Goal: Register for event/course

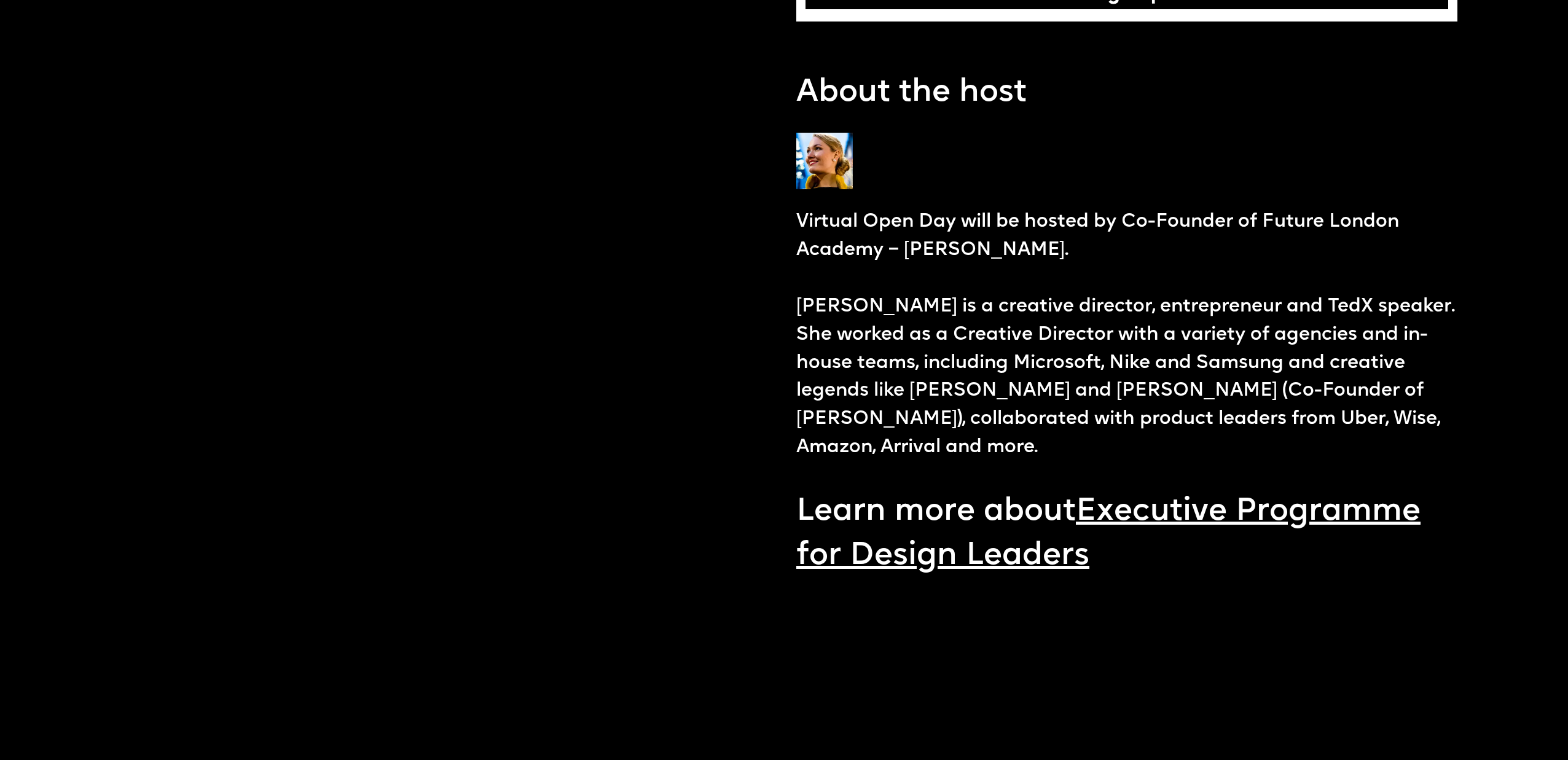
scroll to position [1740, 0]
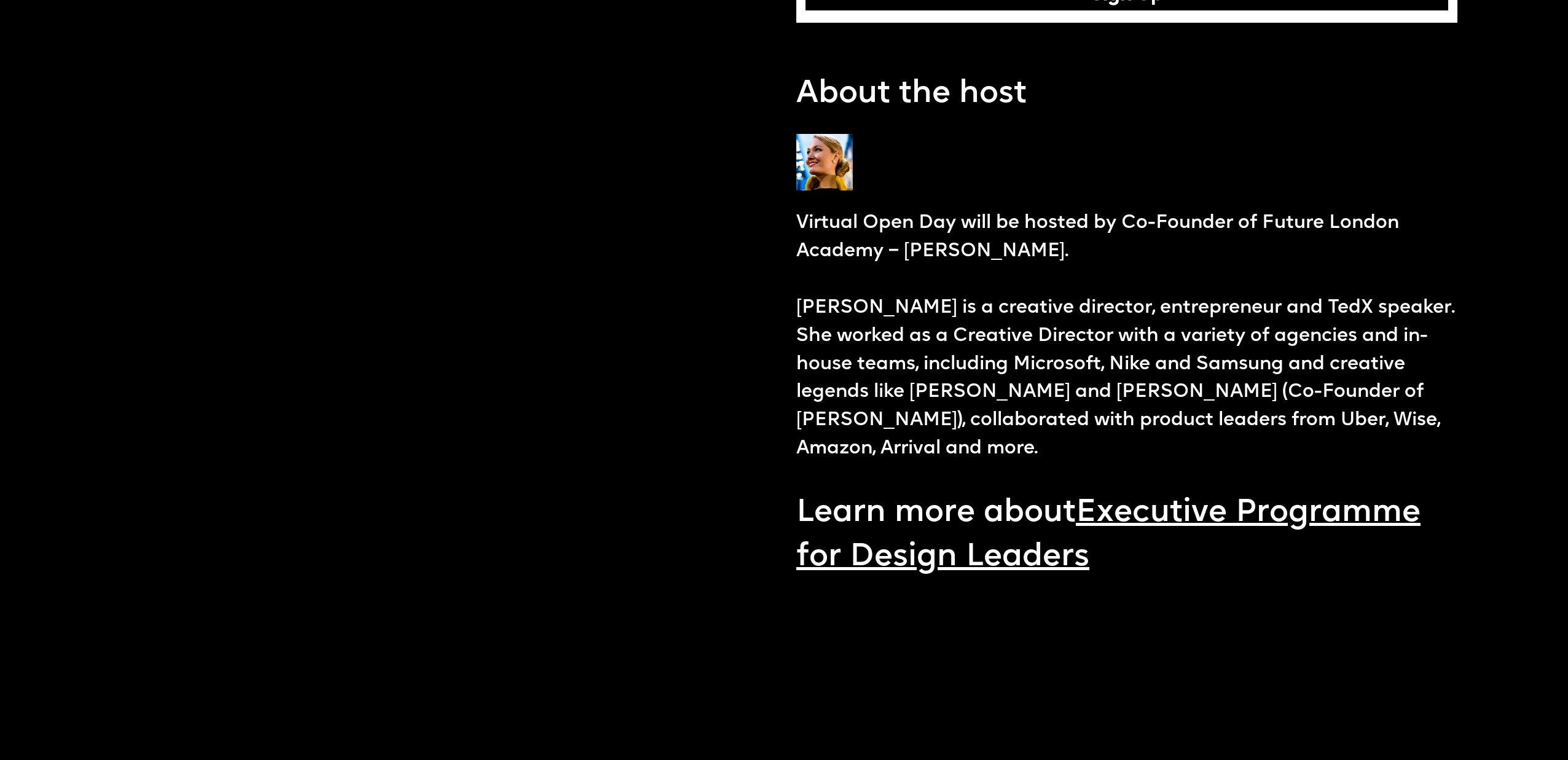
click at [840, 301] on p "Virtual Open Day will be hosted by Co-Founder of Future London Academy – [PERSO…" at bounding box center [1127, 336] width 661 height 254
click at [840, 301] on p "Virtual Open Day will be hosted by Co-Founder of Future London Academy – [PERSO…" at bounding box center [1127, 336] width 661 height 254
copy p "[PERSON_NAME]"
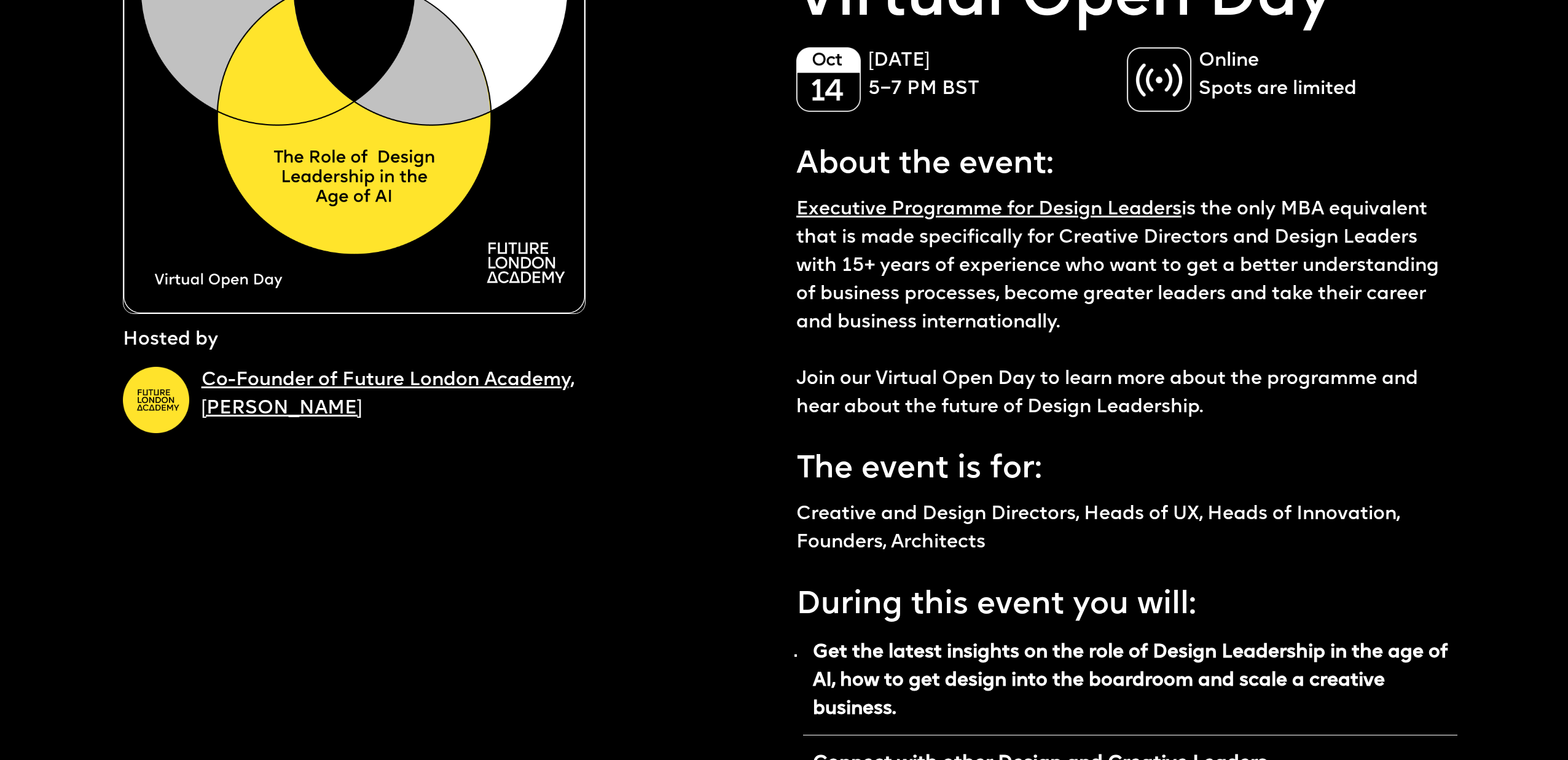
scroll to position [238, 0]
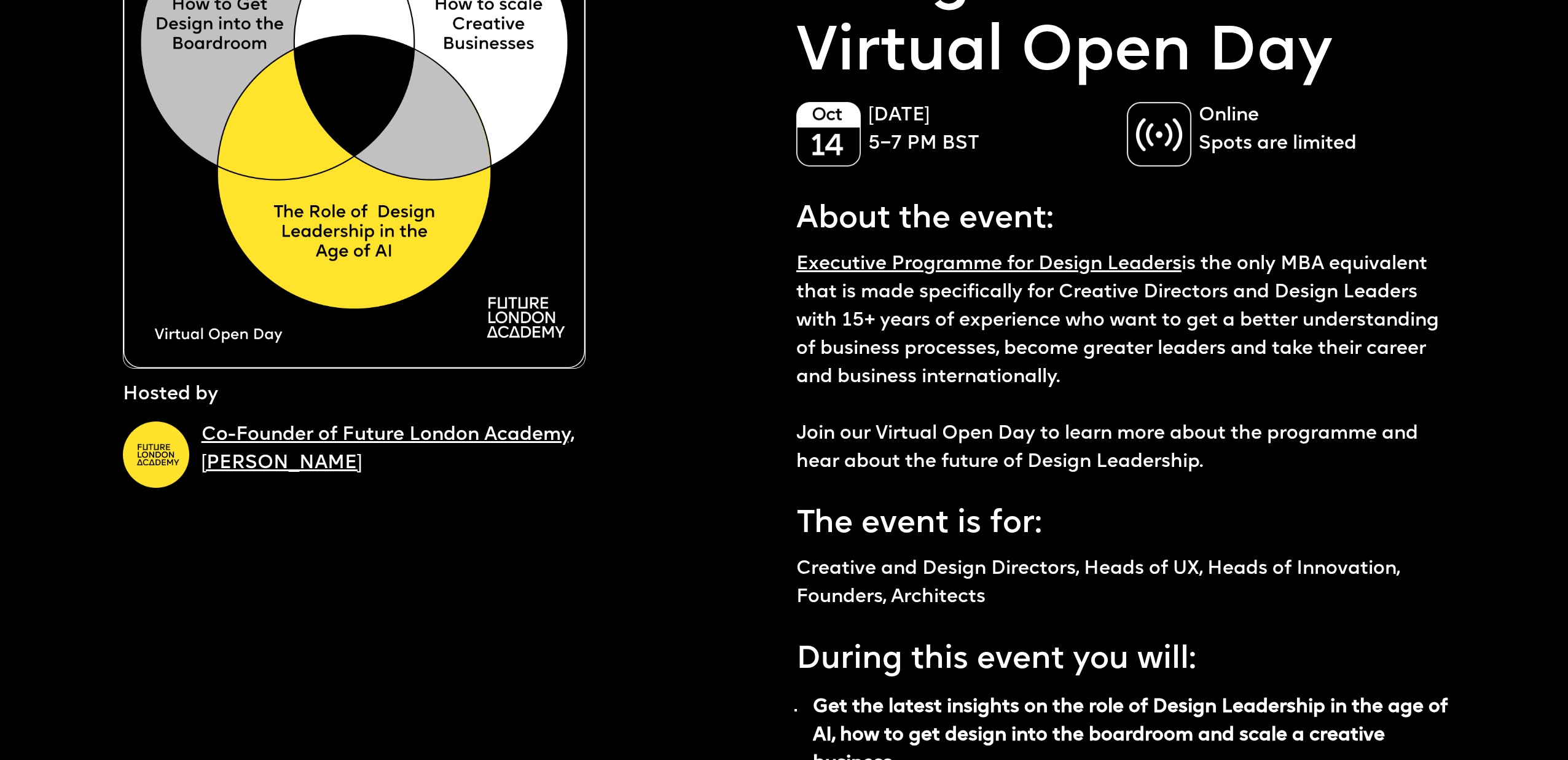
click at [1078, 237] on p "About the event:" at bounding box center [1127, 216] width 661 height 54
click at [1064, 267] on link "Executive Programme for Design Leaders" at bounding box center [989, 265] width 385 height 19
click at [751, 494] on div "Co-Founder of Future London Academy, [PERSON_NAME]" at bounding box center [453, 456] width 661 height 92
